Goal: Task Accomplishment & Management: Manage account settings

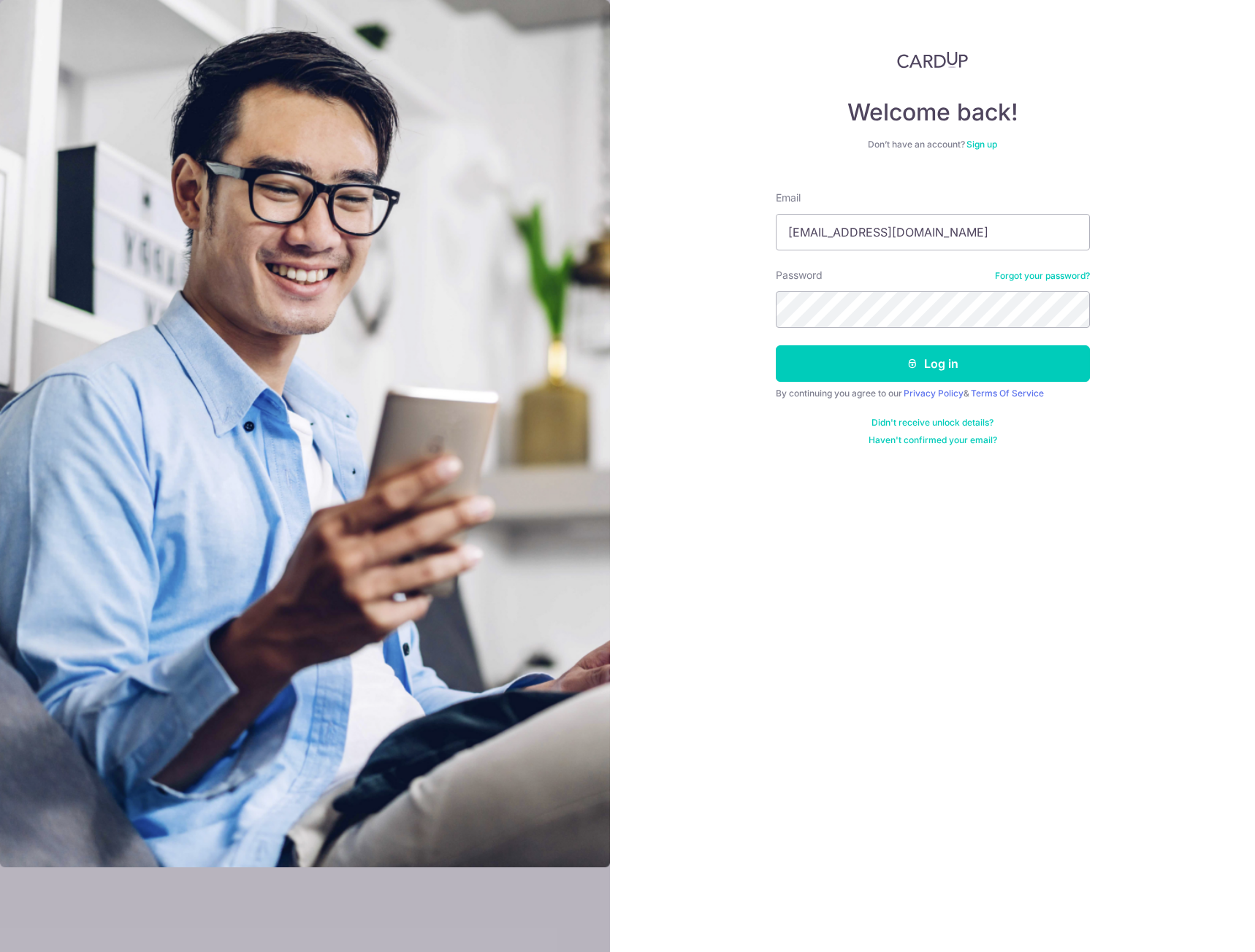
type input "[EMAIL_ADDRESS][DOMAIN_NAME]"
click at [776, 346] on button "Log in" at bounding box center [933, 363] width 314 height 36
click at [923, 353] on button "Log in" at bounding box center [933, 363] width 314 height 36
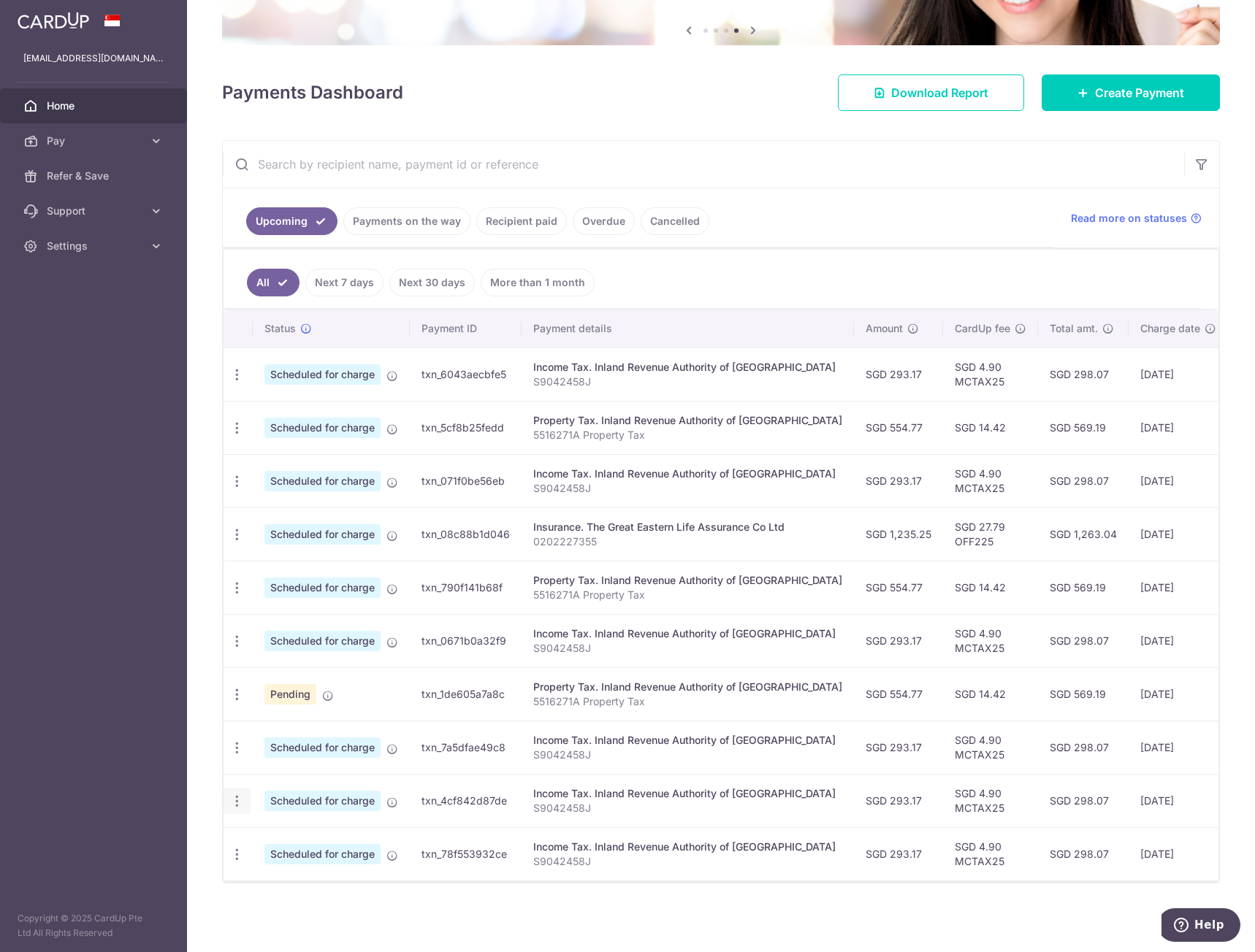
click at [235, 800] on icon "button" at bounding box center [237, 801] width 16 height 16
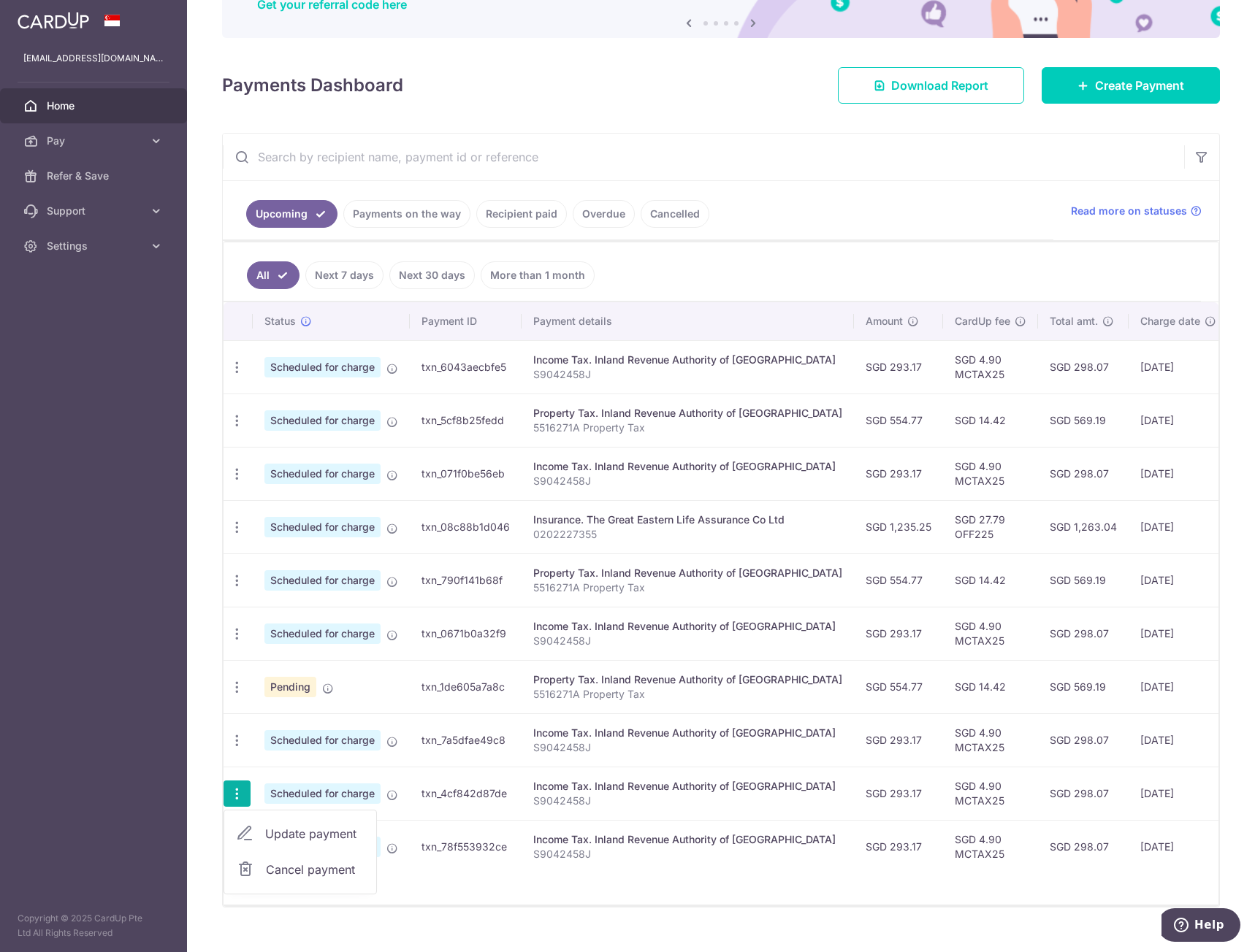
click at [306, 868] on span "Cancel payment" at bounding box center [315, 870] width 98 height 18
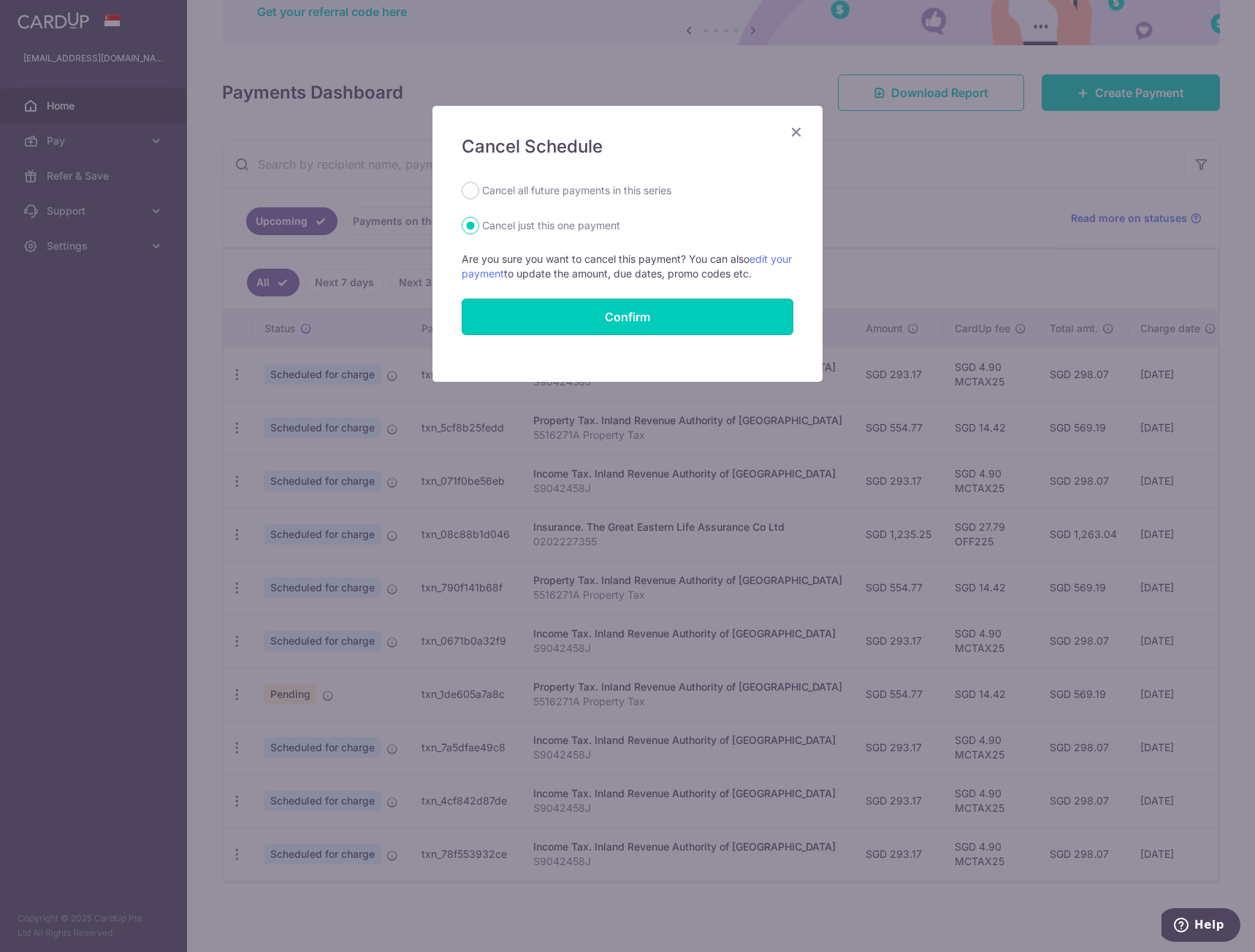
drag, startPoint x: 622, startPoint y: 318, endPoint x: 792, endPoint y: 158, distance: 233.5
click at [791, 158] on div "Cancel Schedule Cancel all future payments in this series Cancel just this one …" at bounding box center [627, 244] width 390 height 276
click at [795, 133] on icon "Close" at bounding box center [796, 132] width 18 height 19
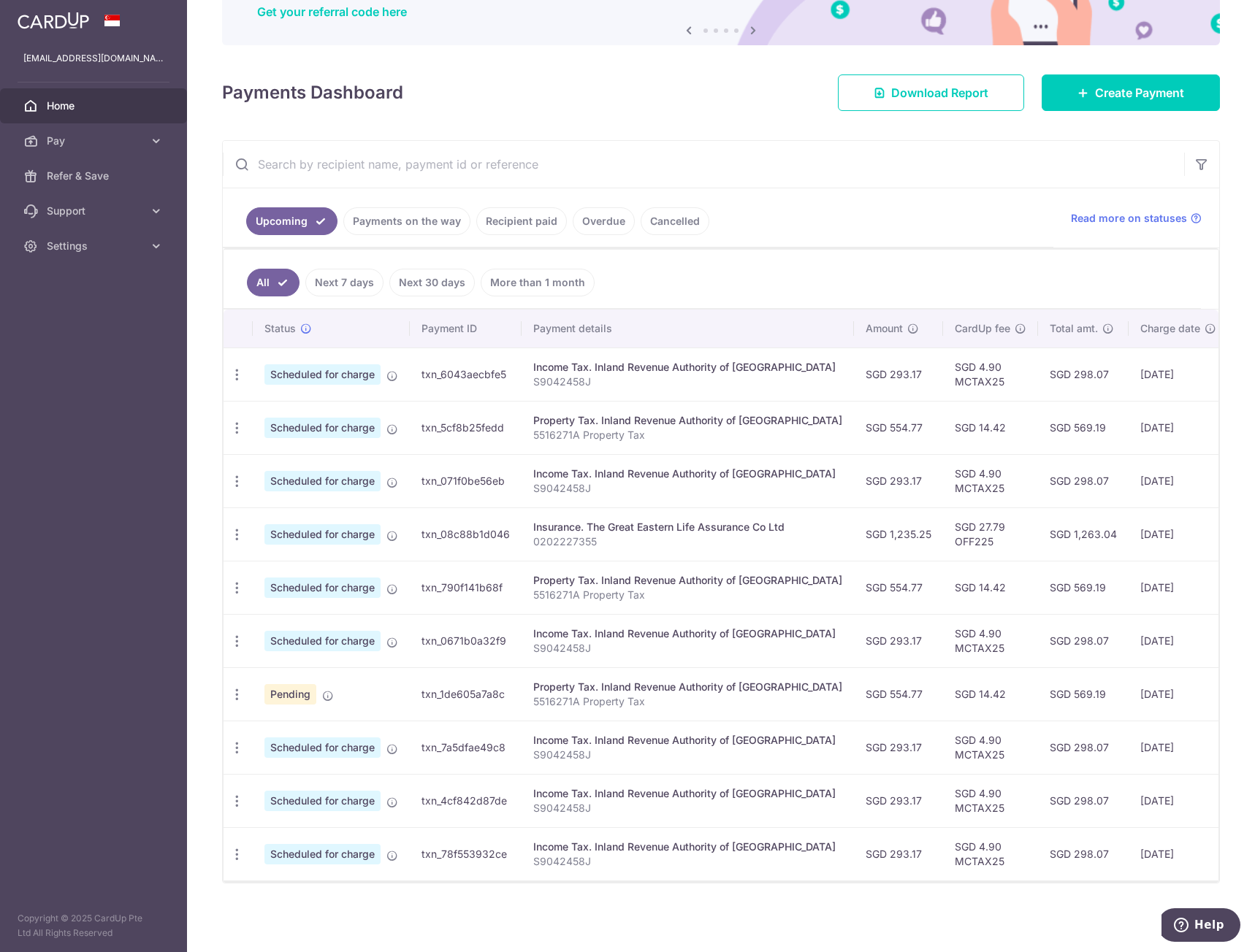
click at [819, 159] on input "text" at bounding box center [703, 164] width 961 height 47
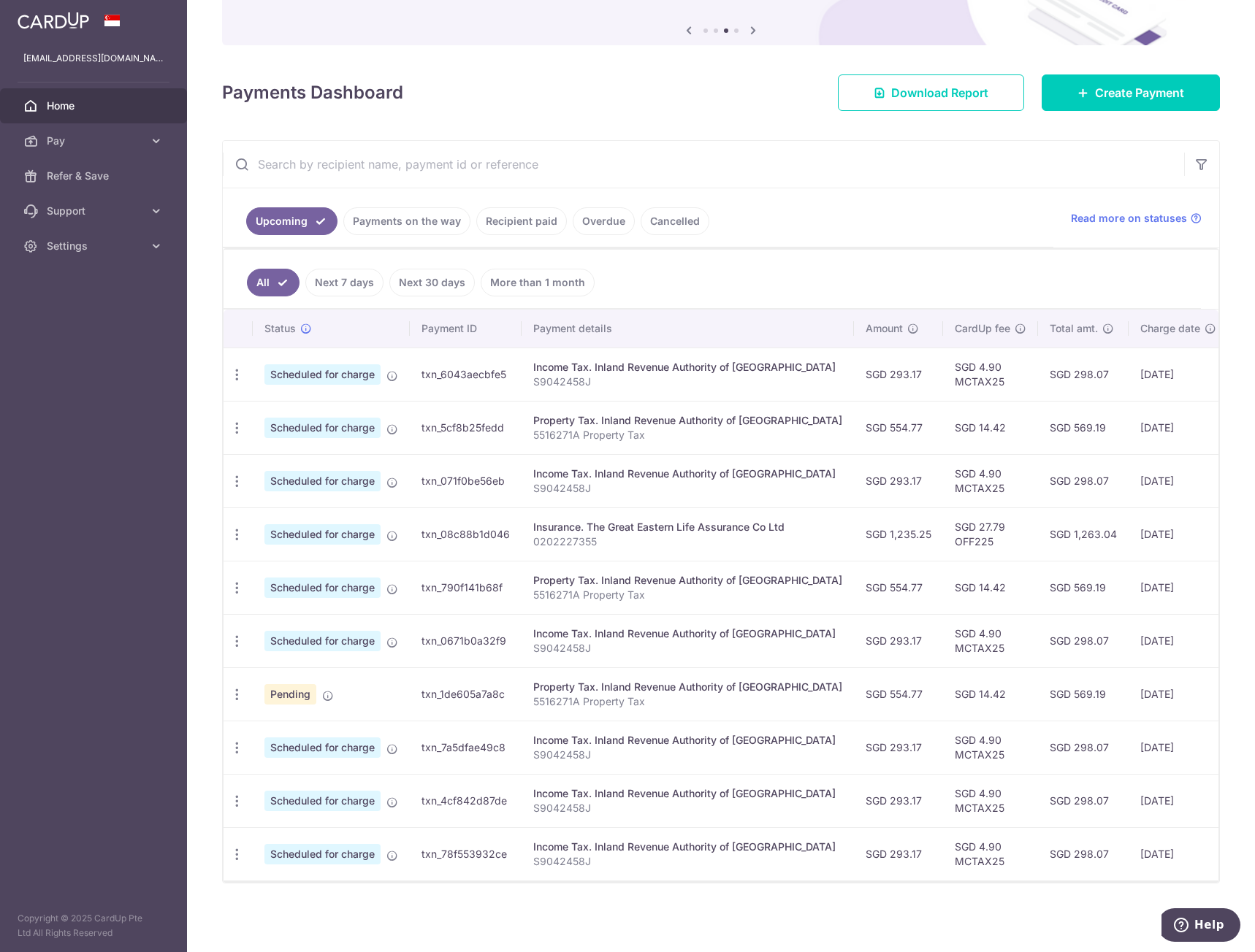
click at [797, 278] on ul "All Next 7 days Next 30 days More than 1 month" at bounding box center [712, 279] width 977 height 59
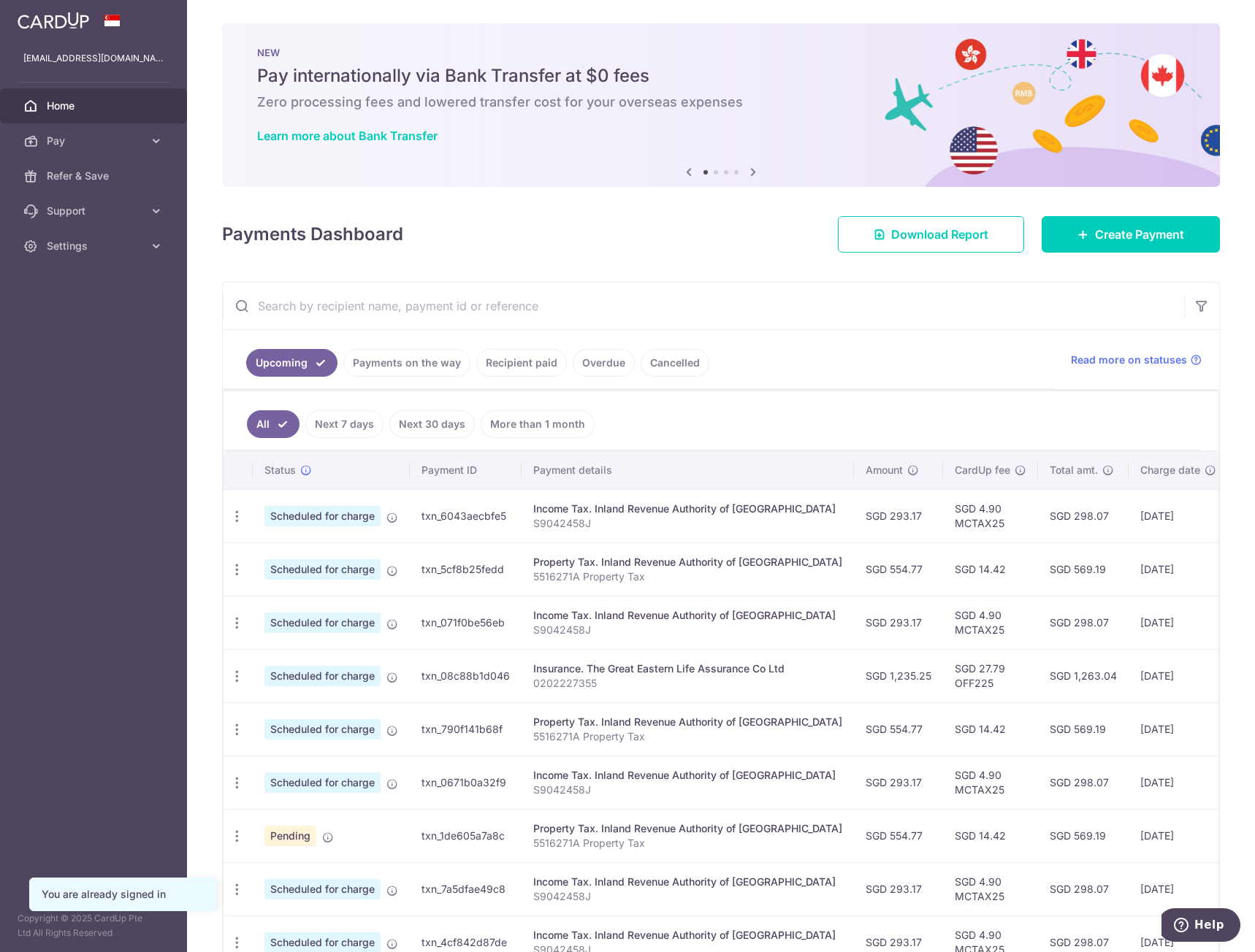
drag, startPoint x: 904, startPoint y: 486, endPoint x: 958, endPoint y: 615, distance: 139.8
click at [958, 615] on tbody "Update payment Cancel payment Scheduled for charge txn_6043aecbfe5 Income Tax. …" at bounding box center [823, 756] width 1199 height 533
click at [958, 615] on td "SGD 4.90 MCTAX25" at bounding box center [990, 623] width 95 height 53
click at [809, 308] on input "text" at bounding box center [703, 306] width 961 height 47
